Goal: Task Accomplishment & Management: Complete application form

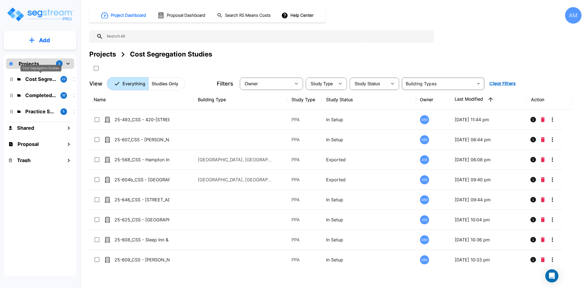
click at [43, 78] on p "Cost Segregation Studies" at bounding box center [40, 79] width 31 height 7
click at [58, 43] on button "Add" at bounding box center [40, 40] width 72 height 16
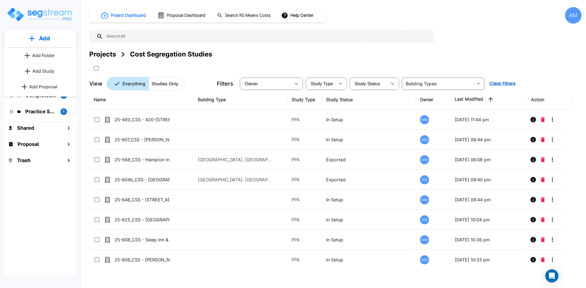
click at [37, 69] on p "Add Study" at bounding box center [43, 71] width 22 height 7
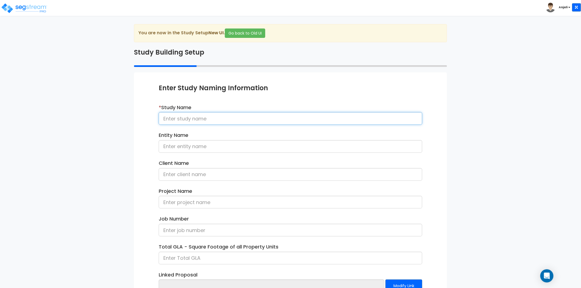
click at [235, 121] on input at bounding box center [291, 118] width 264 height 13
paste input "24-581_CSS - 697 Pomfret St Pomfret Center, CT - WHZ Strategic Wealth LLC - Lau…"
drag, startPoint x: 350, startPoint y: 118, endPoint x: 289, endPoint y: 122, distance: 61.4
click at [289, 122] on input "24-581_CSS - 697 Pomfret St Pomfret Center, CT - WHZ Strategic Wealth LLC - Lau…" at bounding box center [291, 118] width 264 height 13
type input "24-581_CSS - 697 Pomfret St Pomfret Center, CT - WHZ Strategic Wealth LLC - Lau…"
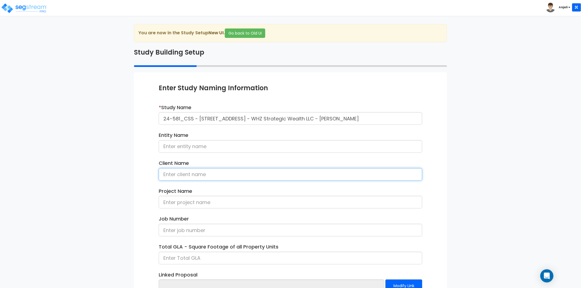
click at [193, 178] on input at bounding box center [291, 174] width 264 height 13
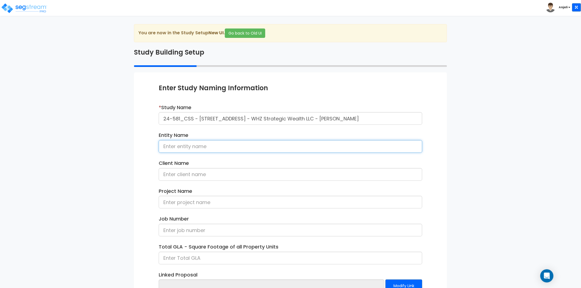
click at [199, 145] on input at bounding box center [291, 146] width 264 height 13
paste input "WHZ Strategic Wealth LLC"
type input "WHZ Strategic Wealth LLC"
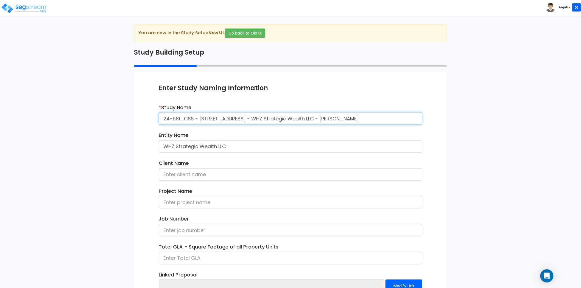
drag, startPoint x: 395, startPoint y: 122, endPoint x: 355, endPoint y: 119, distance: 40.5
click at [355, 119] on input "24-581_CSS - 697 Pomfret St Pomfret Center, CT - WHZ Strategic Wealth LLC - Lau…" at bounding box center [291, 118] width 264 height 13
click at [238, 173] on input at bounding box center [291, 174] width 264 height 13
paste input "Laurence Hale"
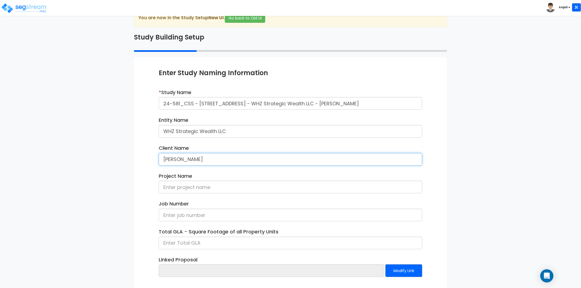
scroll to position [30, 0]
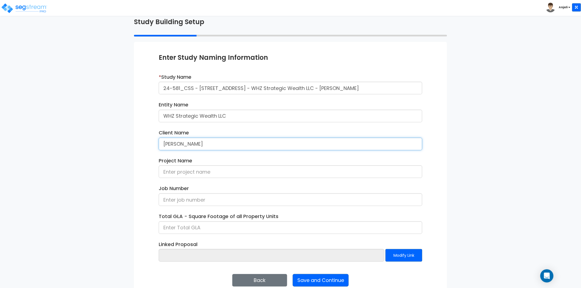
type input "Laurence Hale"
drag, startPoint x: 193, startPoint y: 89, endPoint x: 162, endPoint y: 90, distance: 31.0
click at [162, 90] on input "24-581_CSS - 697 Pomfret St Pomfret Center, CT - WHZ Strategic Wealth LLC - Lau…" at bounding box center [291, 88] width 264 height 13
click at [191, 199] on input at bounding box center [291, 200] width 264 height 13
paste input "24-581_CSS"
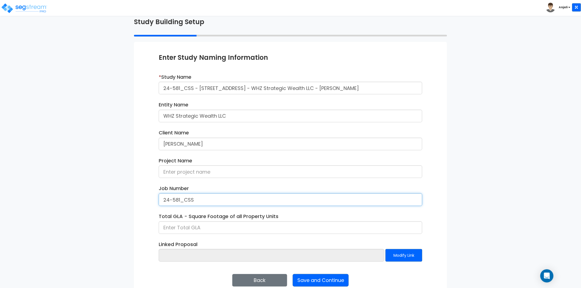
type input "24-581_CSS"
click at [143, 221] on div "Enter Study Naming Information * Study Name 24-581_CSS - 697 Pomfret St Pomfret…" at bounding box center [290, 170] width 313 height 256
